Goal: Task Accomplishment & Management: Manage account settings

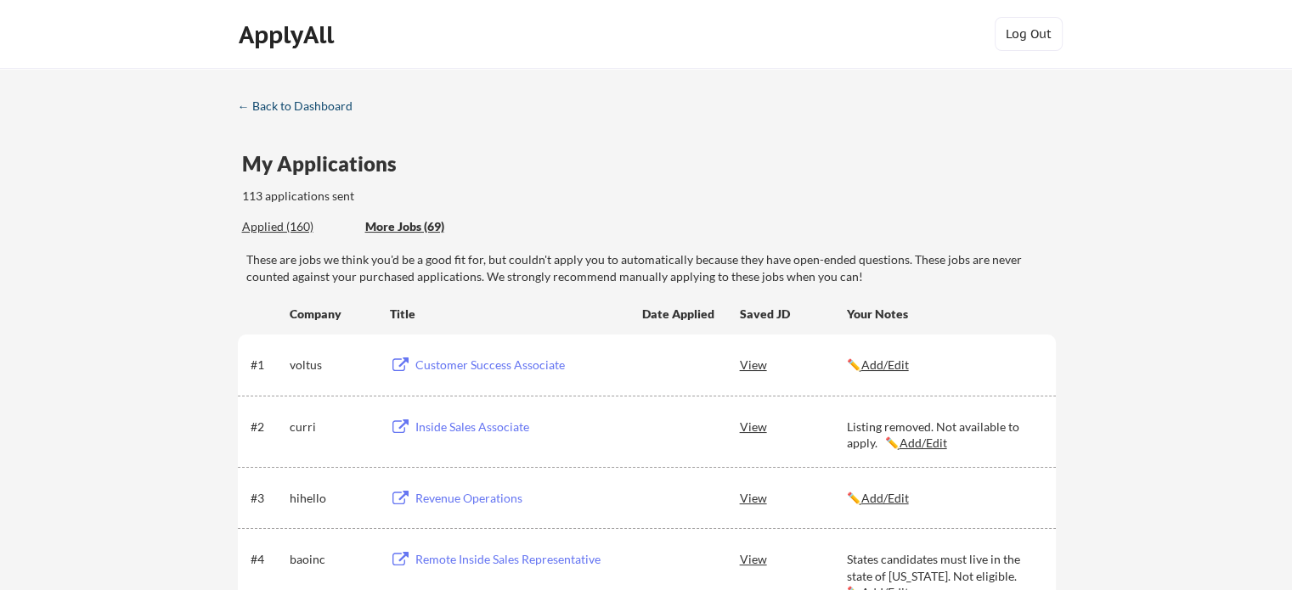
click at [297, 101] on div "← Back to Dashboard" at bounding box center [301, 106] width 127 height 12
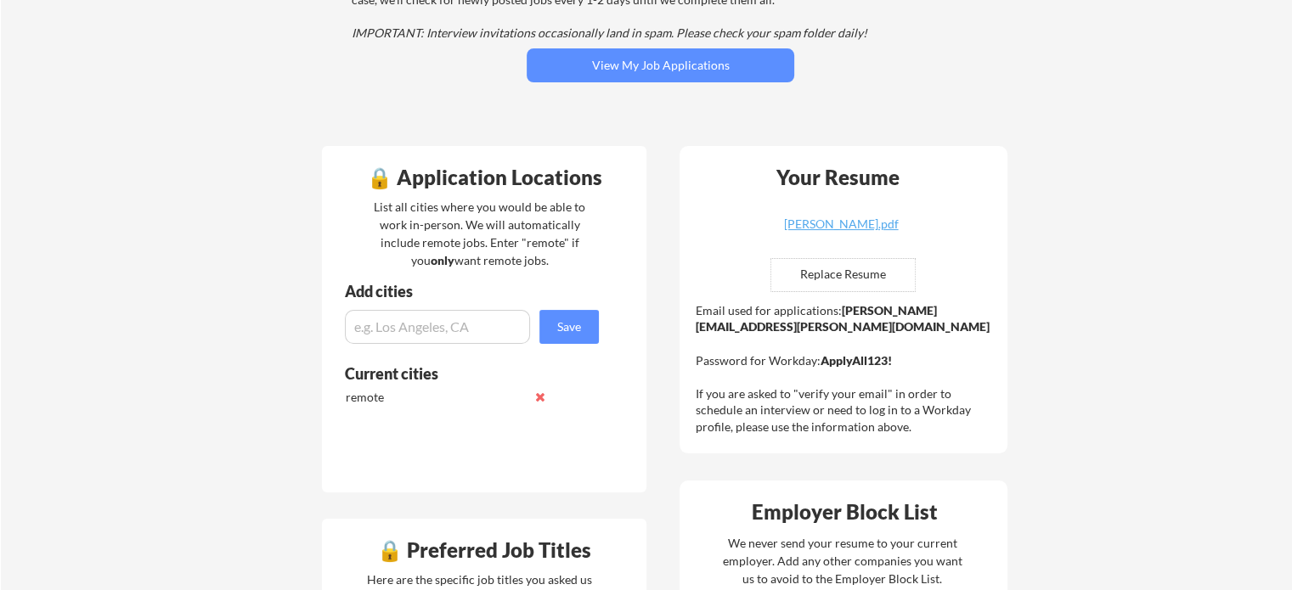
scroll to position [240, 0]
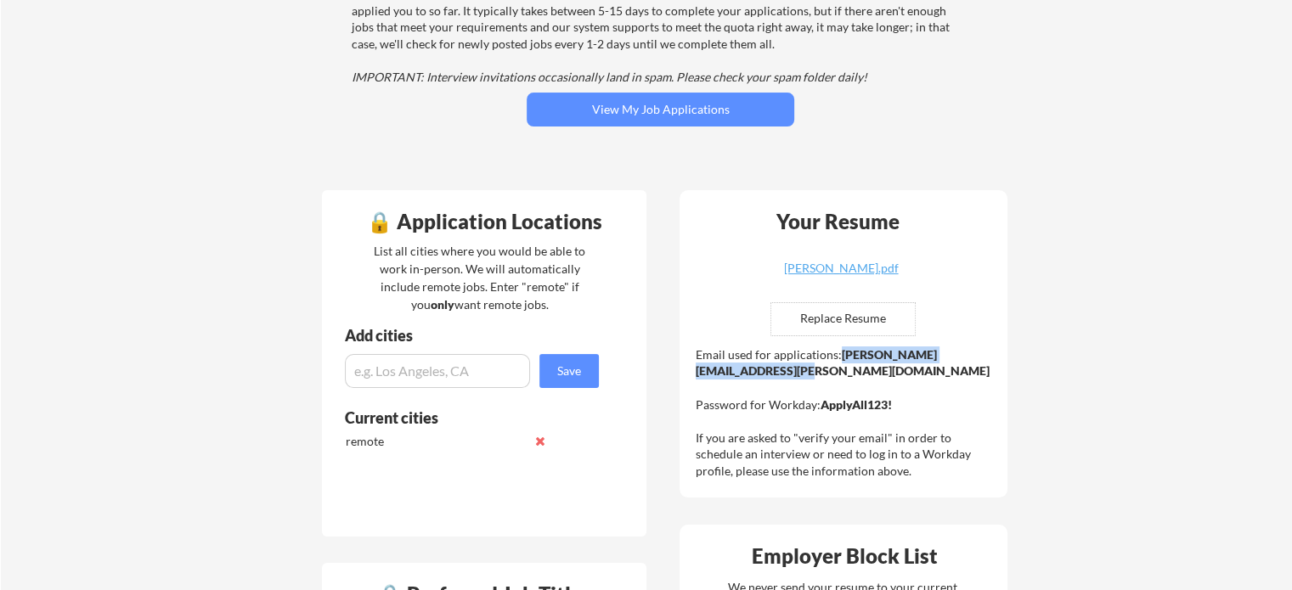
drag, startPoint x: 881, startPoint y: 366, endPoint x: 697, endPoint y: 373, distance: 184.5
click at [697, 373] on div "Email used for applications: jennifer.mcfarland@mailflux.com Password for Workd…" at bounding box center [846, 413] width 300 height 133
copy strong "jennifer.mcfarland@mailflux.com"
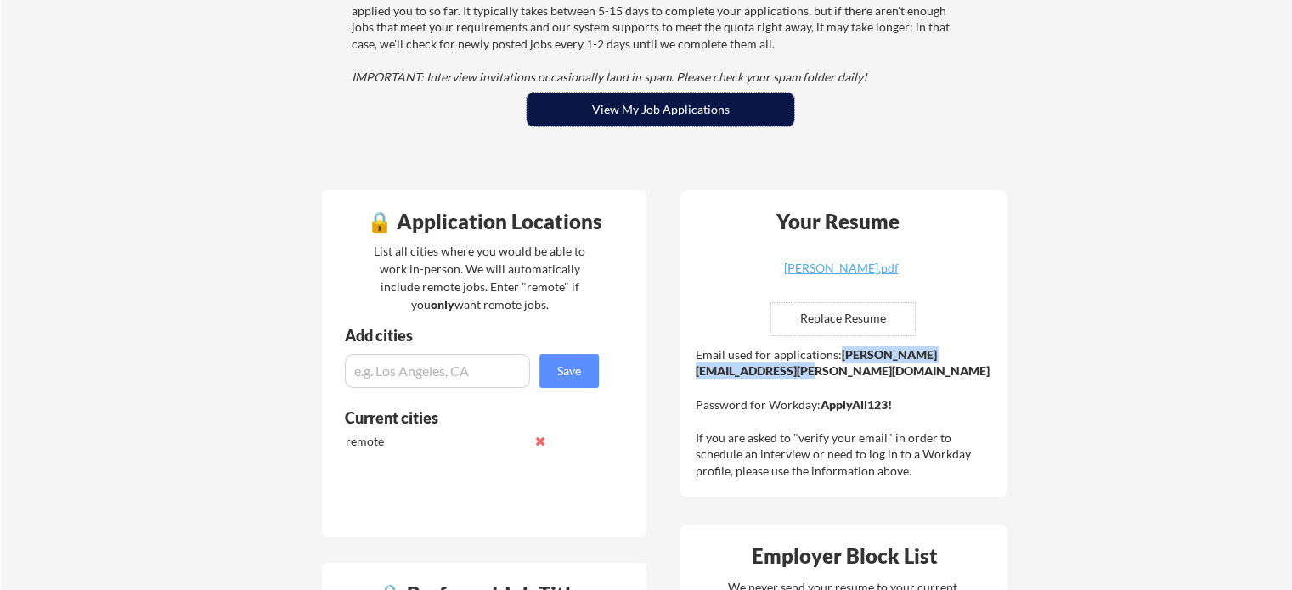
click at [723, 107] on button "View My Job Applications" at bounding box center [661, 110] width 268 height 34
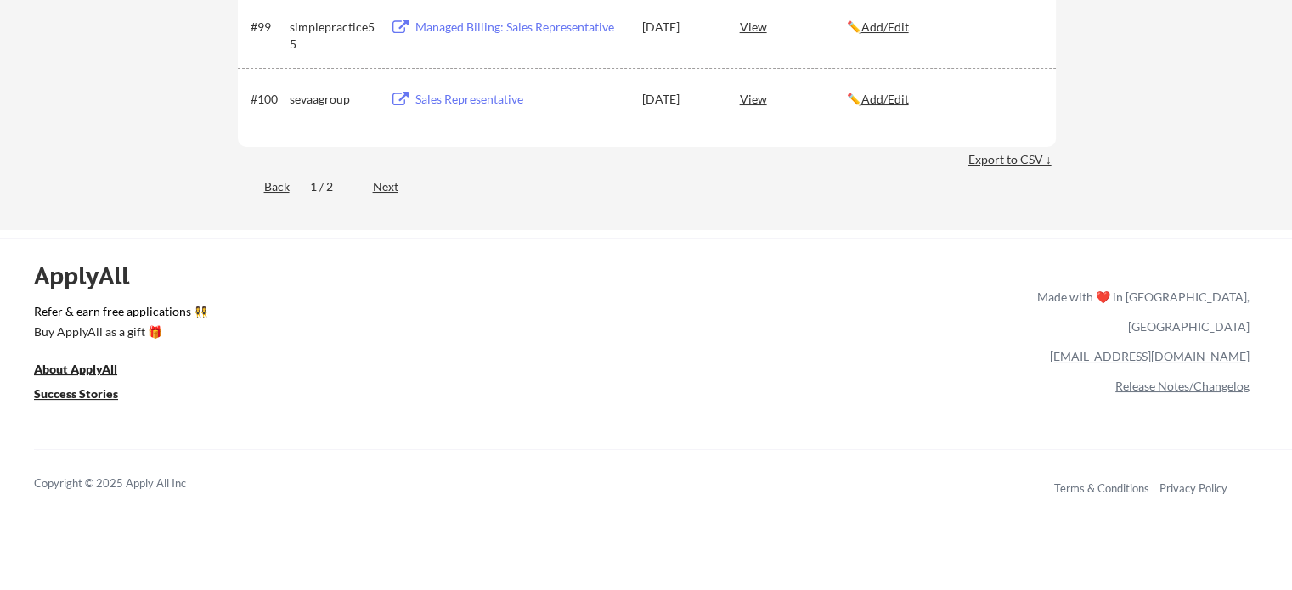
scroll to position [6569, 0]
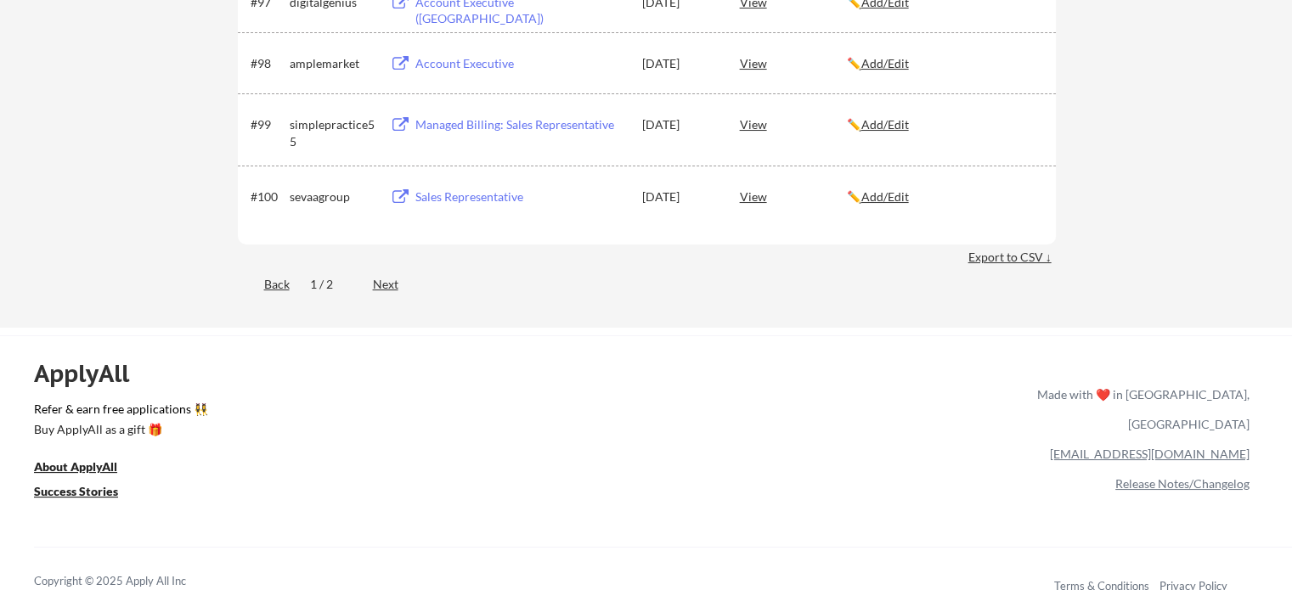
click at [384, 280] on div "Next" at bounding box center [395, 284] width 45 height 17
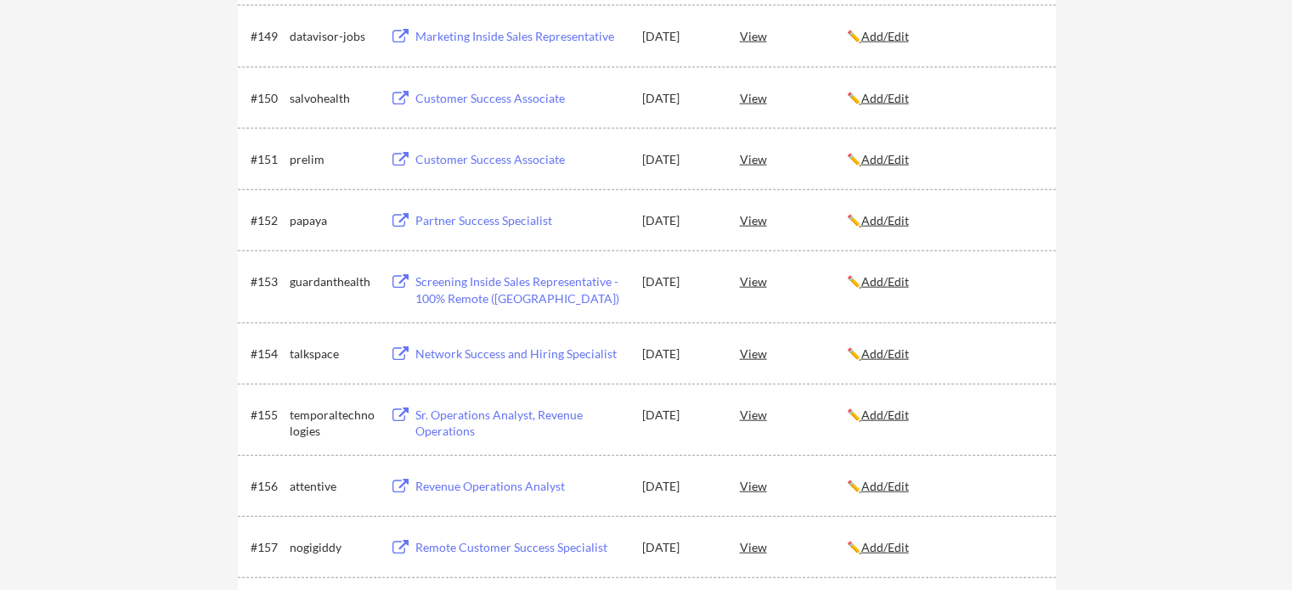
scroll to position [4197, 0]
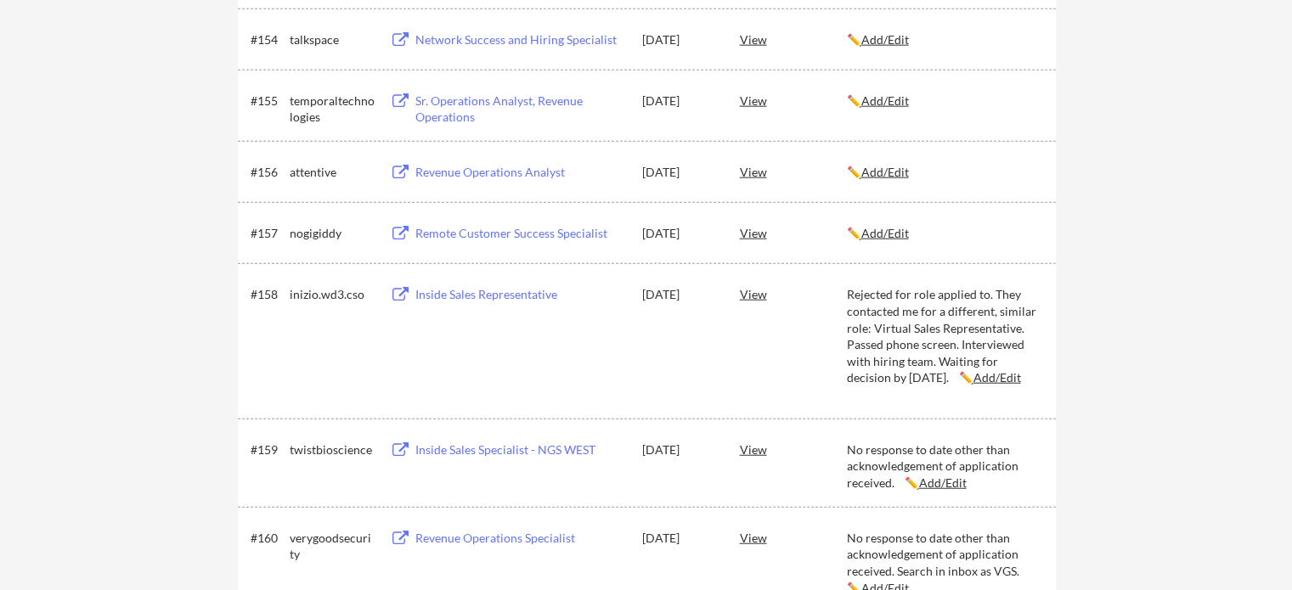
click at [754, 291] on div "View" at bounding box center [793, 294] width 107 height 31
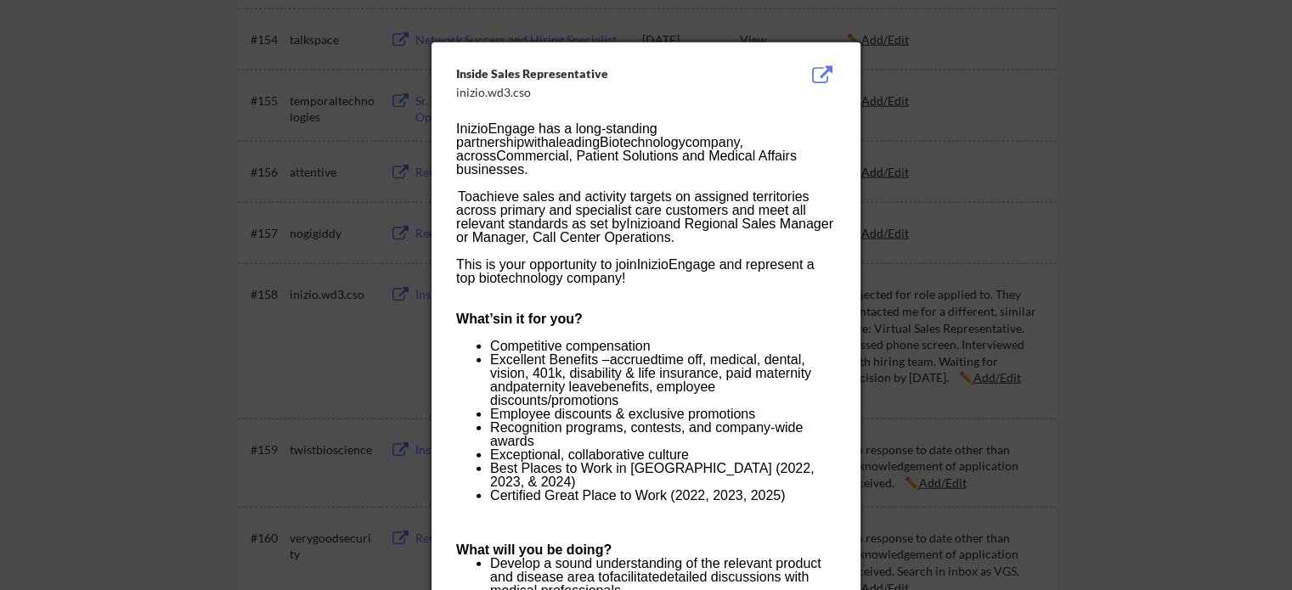
click at [821, 74] on button at bounding box center [822, 75] width 26 height 20
